Goal: Information Seeking & Learning: Learn about a topic

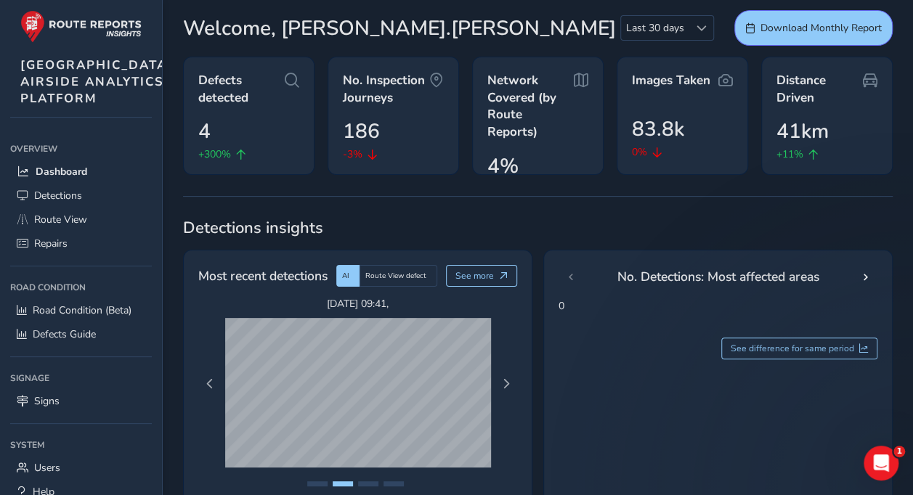
scroll to position [52, 0]
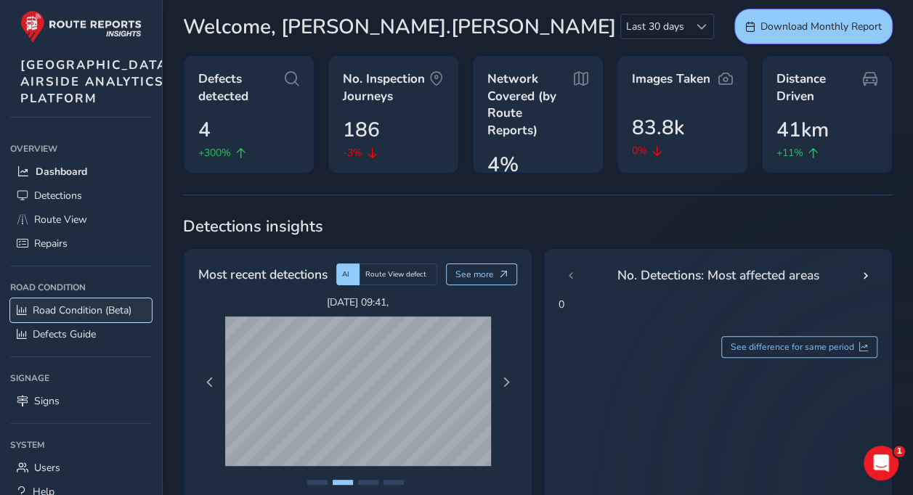
click at [79, 317] on span "Road Condition (Beta)" at bounding box center [82, 310] width 99 height 14
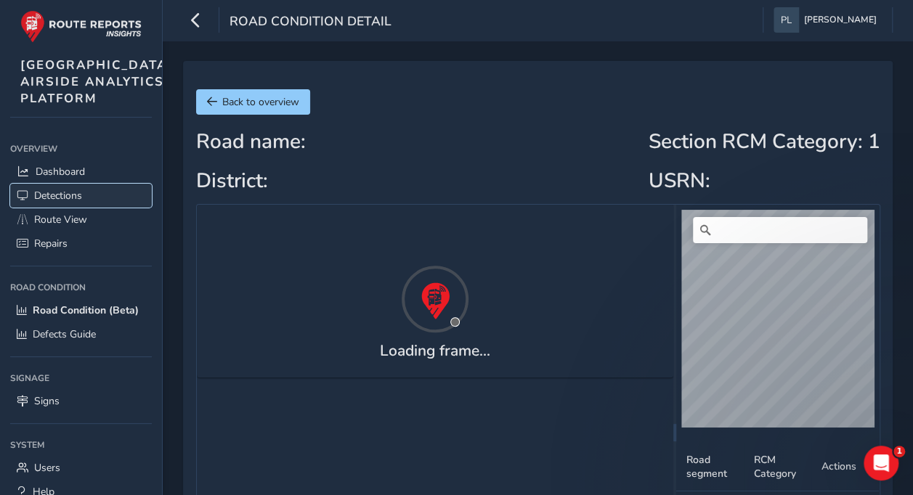
click at [70, 203] on span "Detections" at bounding box center [58, 196] width 48 height 14
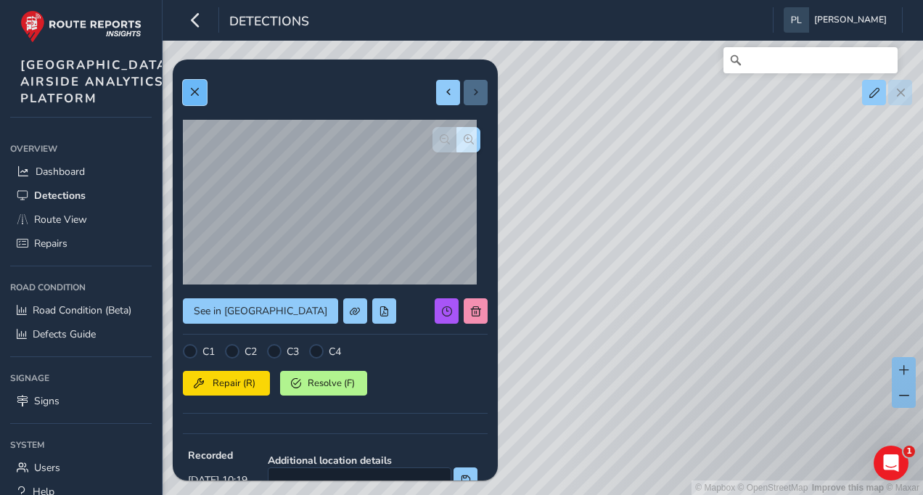
click at [202, 96] on button at bounding box center [195, 92] width 24 height 25
click at [197, 95] on span at bounding box center [194, 92] width 10 height 10
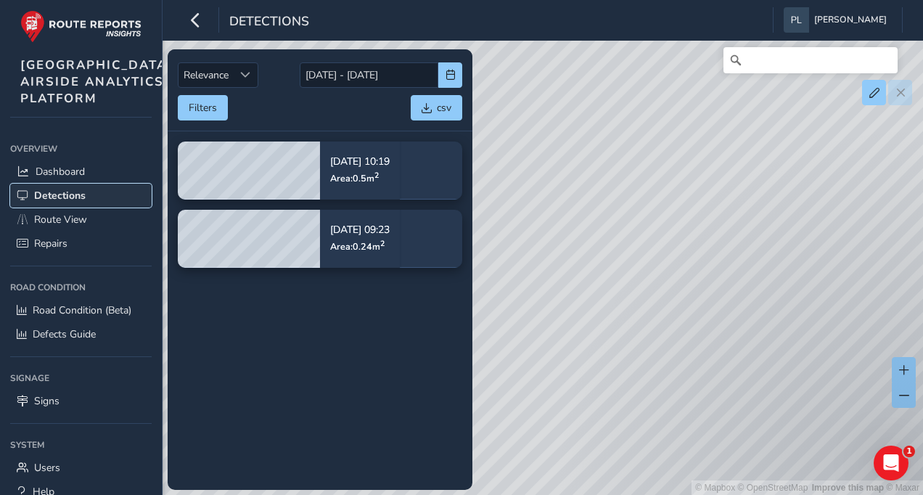
click at [82, 203] on span "Detections" at bounding box center [60, 196] width 52 height 14
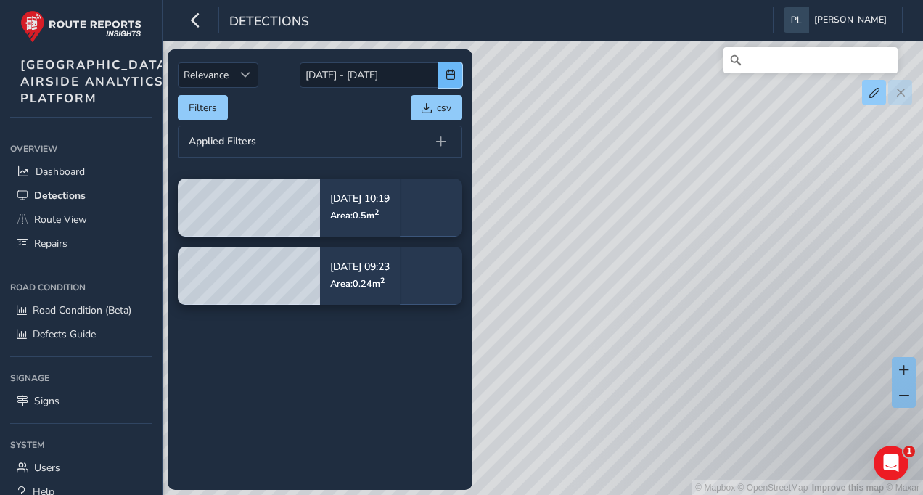
click at [444, 75] on button "button" at bounding box center [450, 74] width 24 height 25
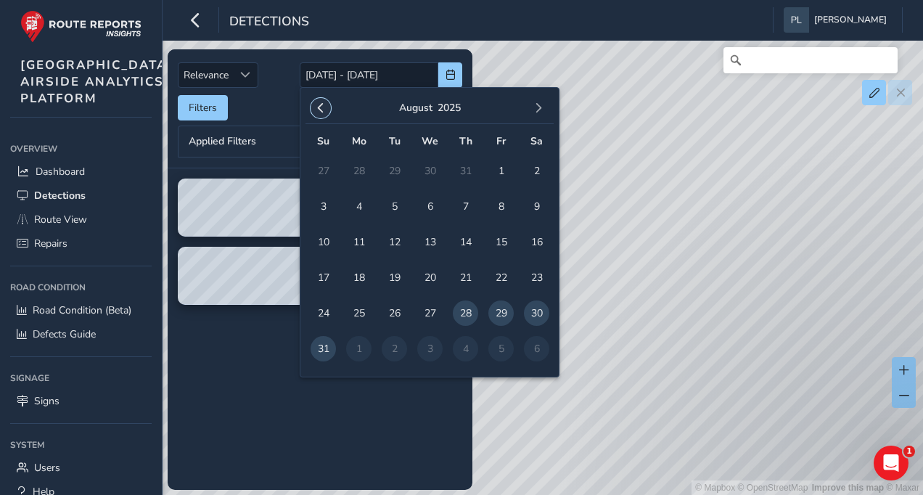
click at [323, 112] on span "button" at bounding box center [321, 108] width 10 height 10
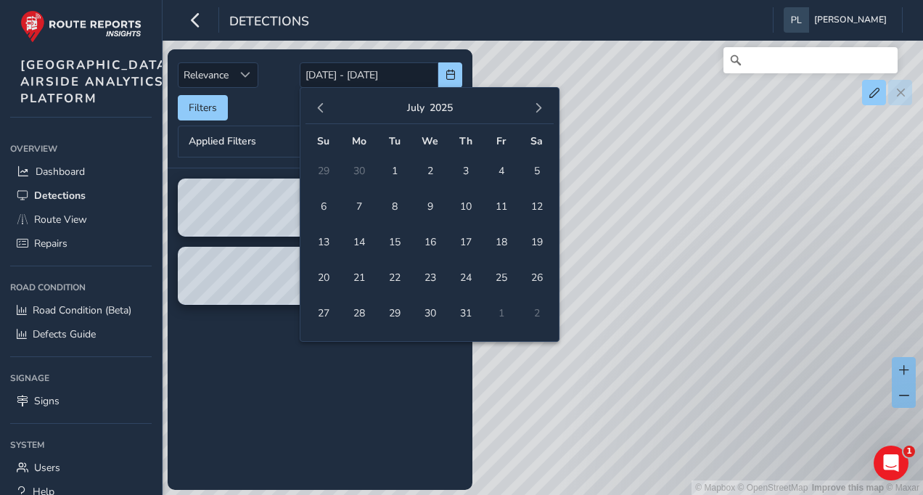
click at [323, 112] on span "button" at bounding box center [321, 108] width 10 height 10
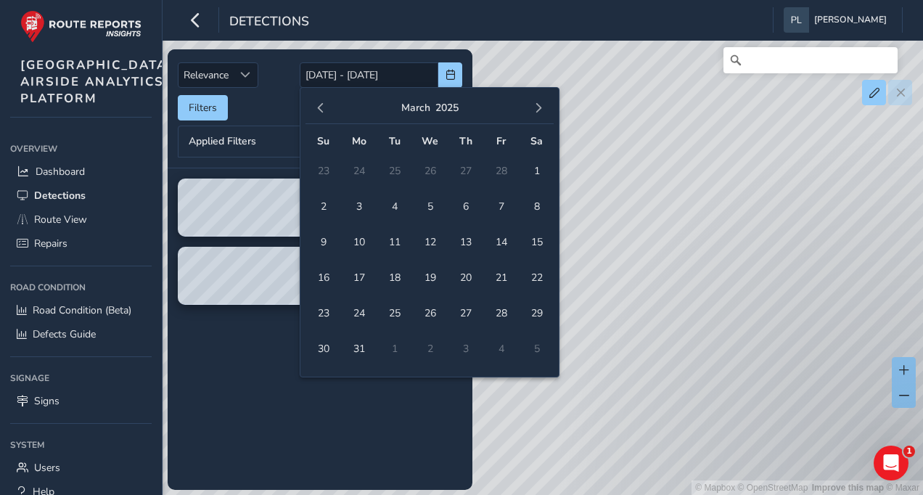
click at [325, 168] on td "23" at bounding box center [324, 171] width 36 height 36
click at [533, 168] on span "1" at bounding box center [536, 170] width 25 height 25
type input "[DATE]"
click at [456, 75] on button "button" at bounding box center [450, 74] width 24 height 25
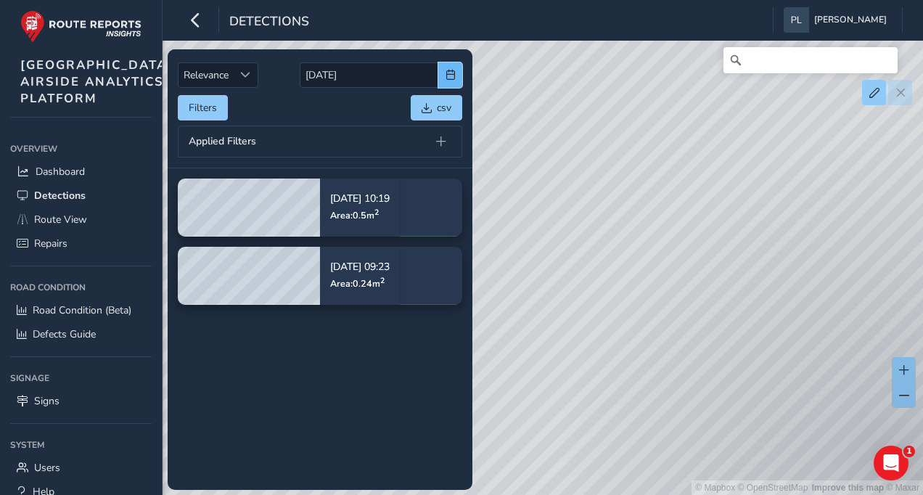
click at [454, 73] on span "button" at bounding box center [451, 75] width 10 height 10
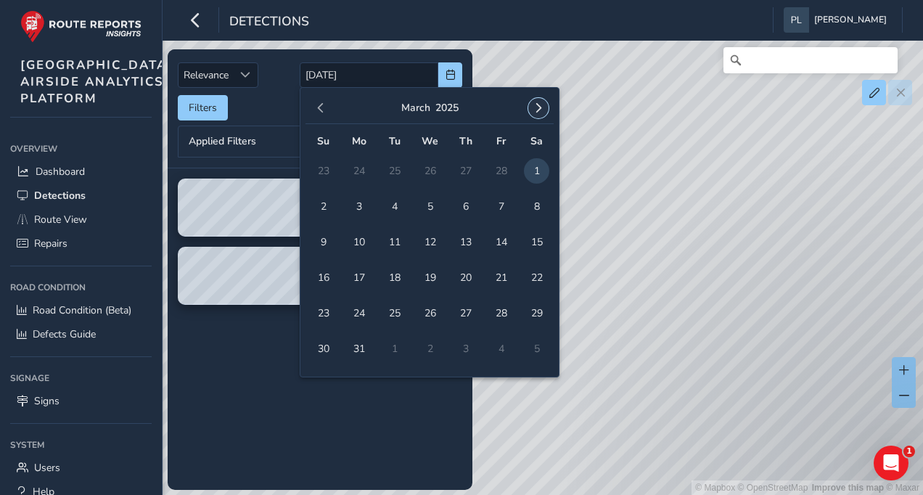
click at [539, 107] on span "button" at bounding box center [539, 108] width 10 height 10
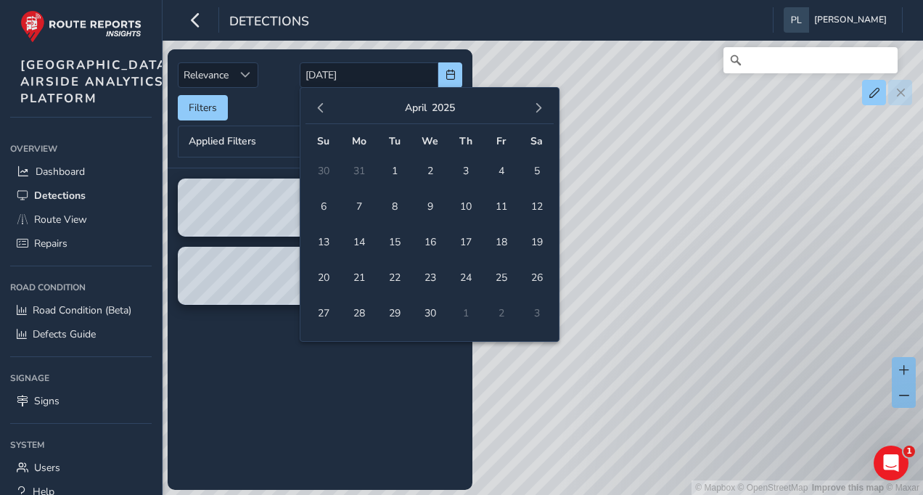
click at [539, 107] on span "button" at bounding box center [539, 108] width 10 height 10
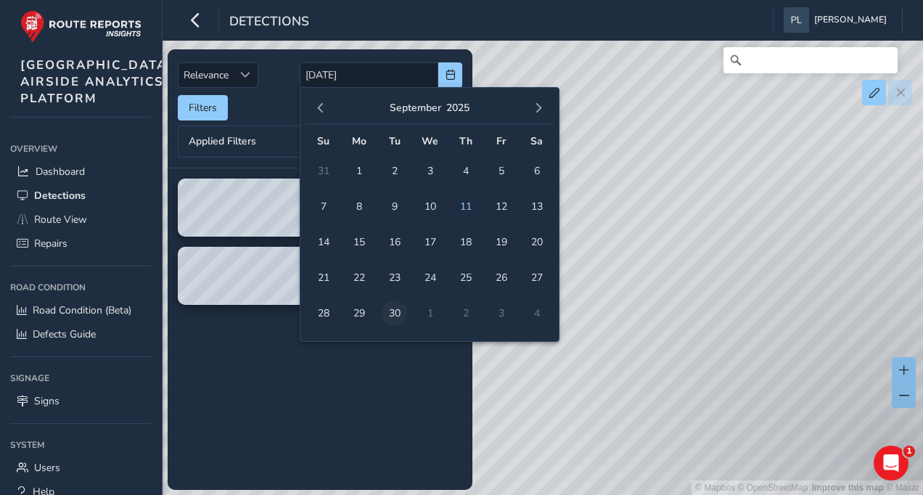
click at [390, 314] on span "30" at bounding box center [394, 313] width 25 height 25
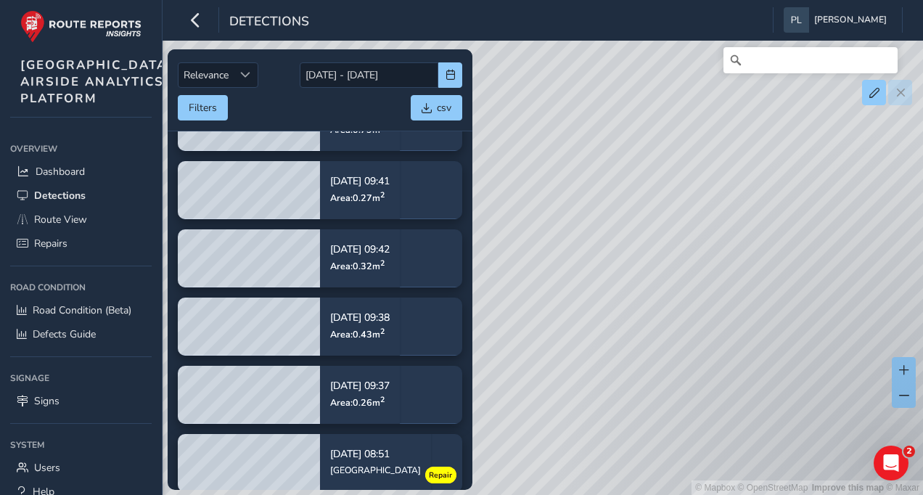
scroll to position [266, 0]
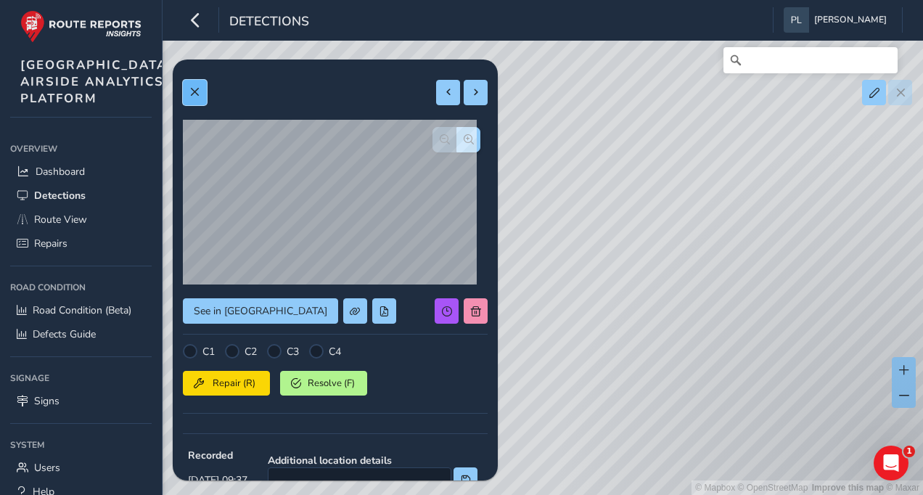
click at [197, 87] on span at bounding box center [194, 92] width 10 height 10
click at [190, 87] on span at bounding box center [194, 92] width 10 height 10
click at [464, 139] on span "button" at bounding box center [469, 139] width 10 height 10
click at [67, 179] on span "Dashboard" at bounding box center [60, 172] width 49 height 14
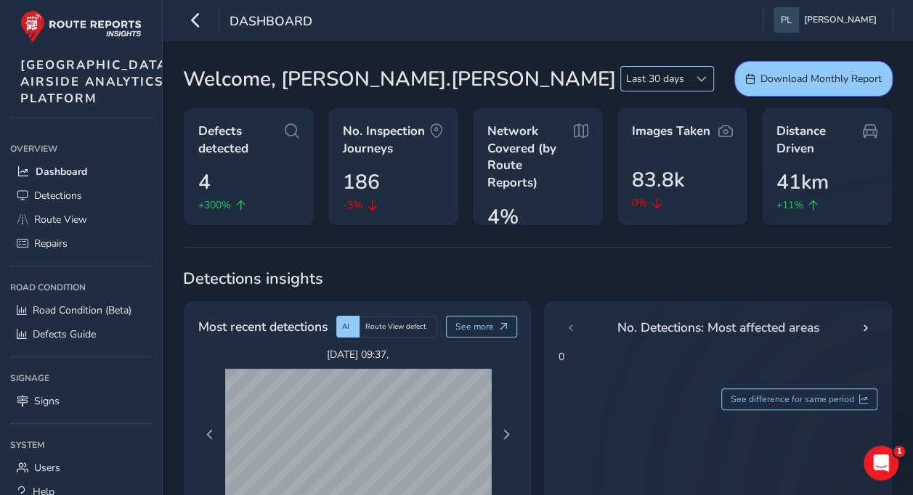
click at [698, 82] on span at bounding box center [701, 79] width 10 height 10
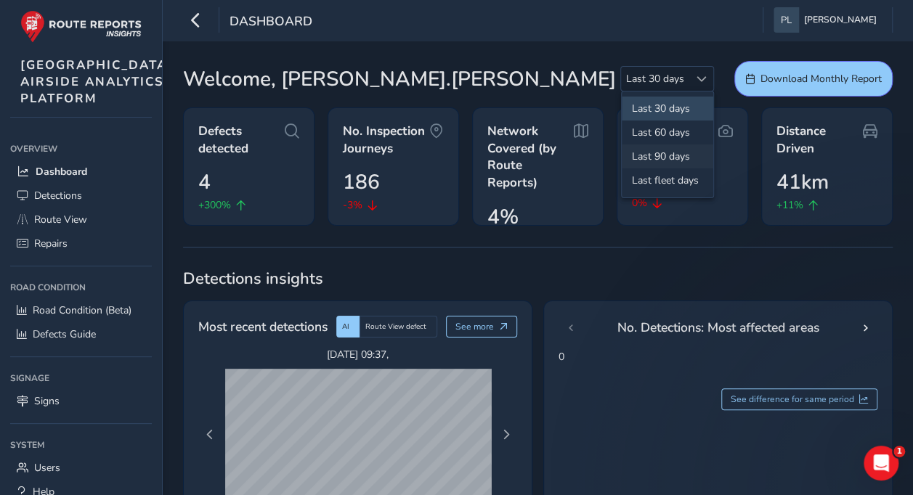
click at [669, 157] on li "Last 90 days" at bounding box center [666, 156] width 91 height 24
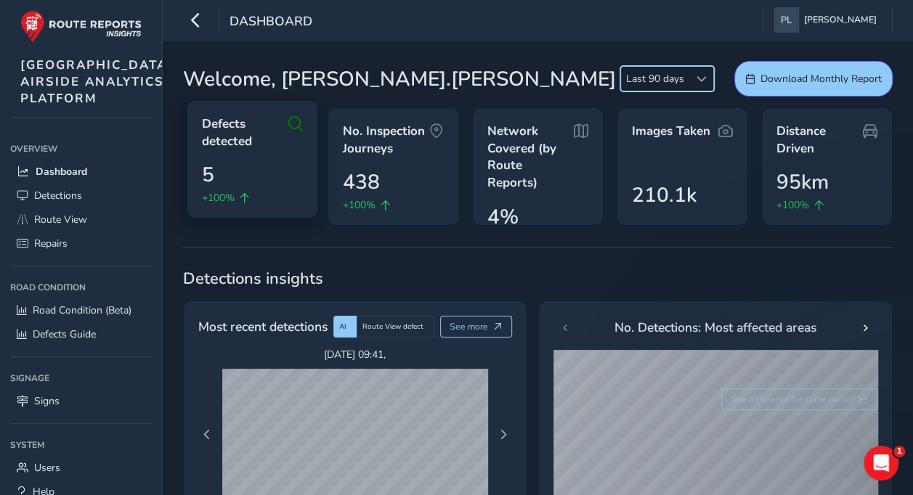
click at [250, 196] on icon at bounding box center [245, 198] width 10 height 10
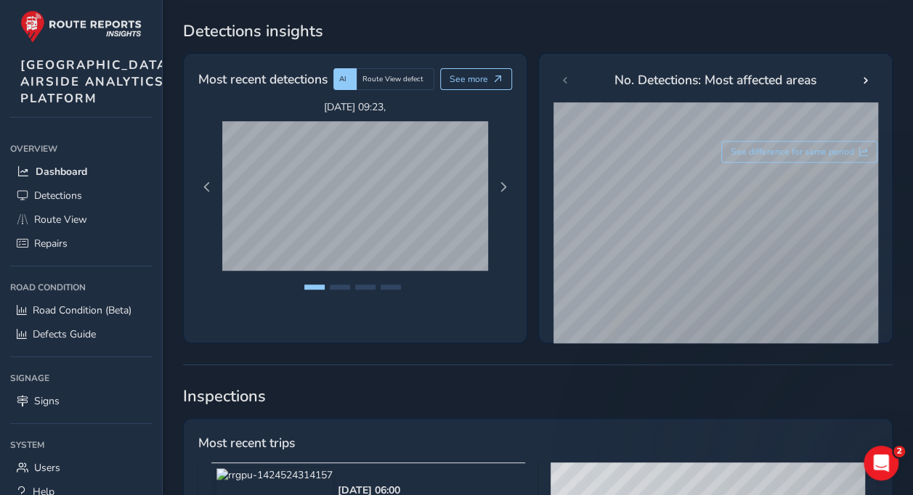
scroll to position [247, 0]
